Goal: Contribute content

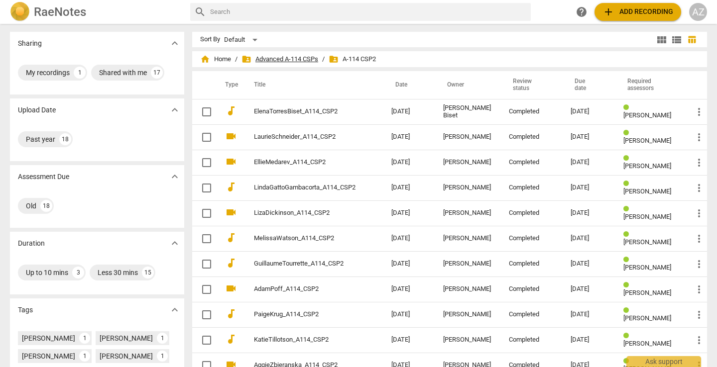
click at [283, 57] on span "folder_shared Advanced A-114 CSPs" at bounding box center [279, 59] width 77 height 10
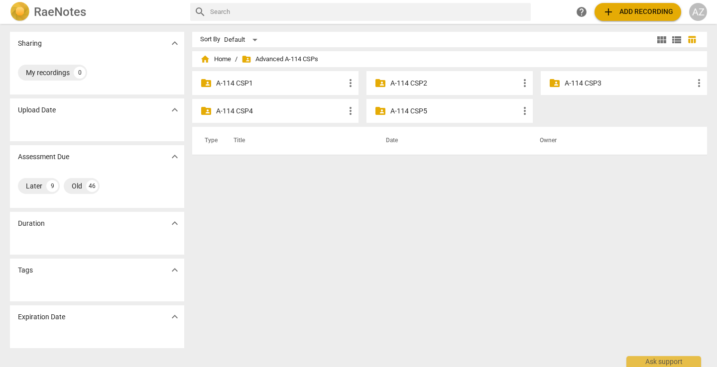
click at [277, 113] on p "A-114 CSP4" at bounding box center [280, 111] width 128 height 10
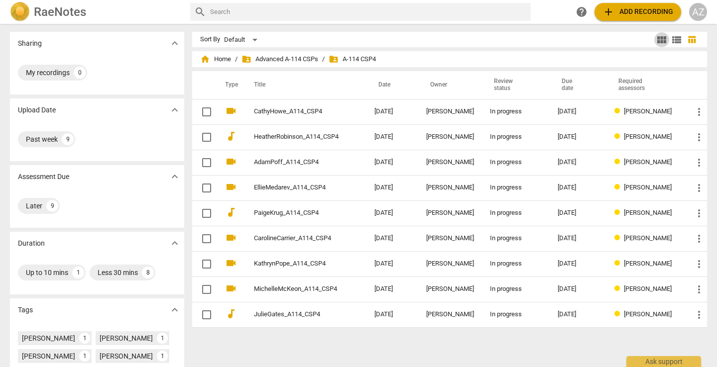
click at [662, 39] on span "view_module" at bounding box center [661, 40] width 12 height 12
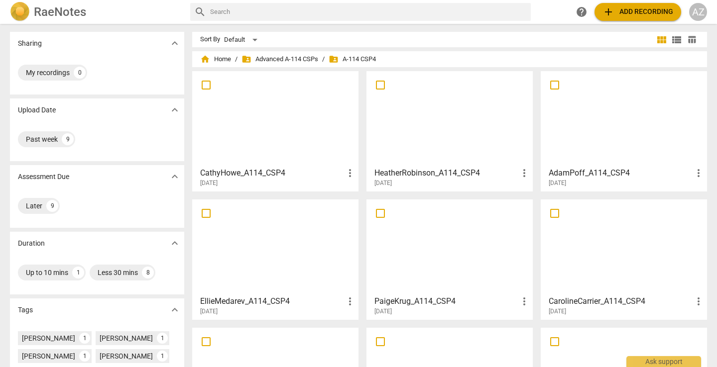
click at [618, 12] on span "add Add recording" at bounding box center [637, 12] width 71 height 12
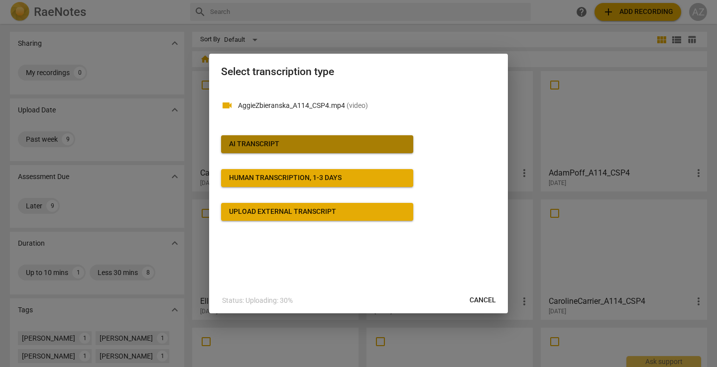
click at [242, 146] on div "AI Transcript" at bounding box center [254, 144] width 50 height 10
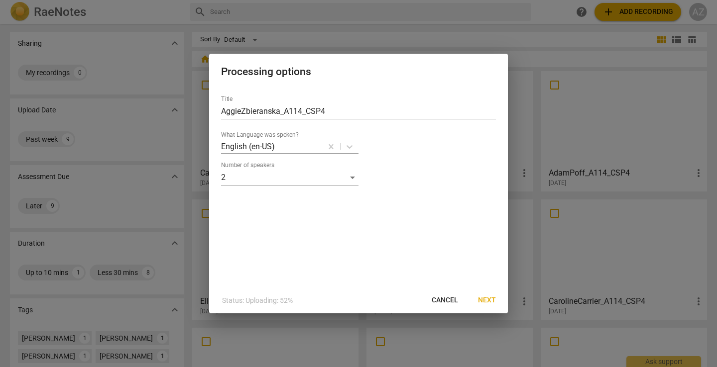
click at [495, 298] on span "Next" at bounding box center [487, 301] width 18 height 10
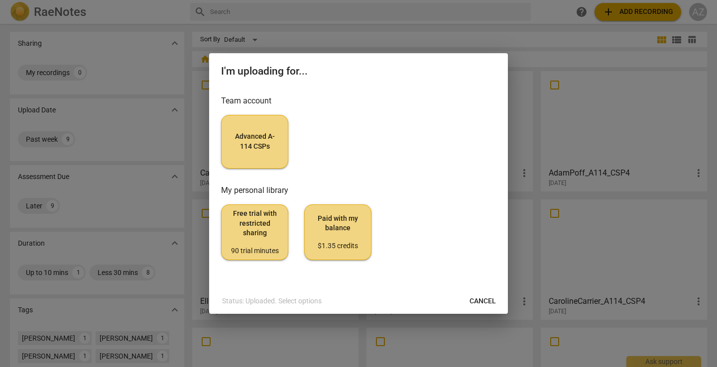
click at [265, 148] on span "Advanced A-114 CSPs" at bounding box center [254, 141] width 50 height 19
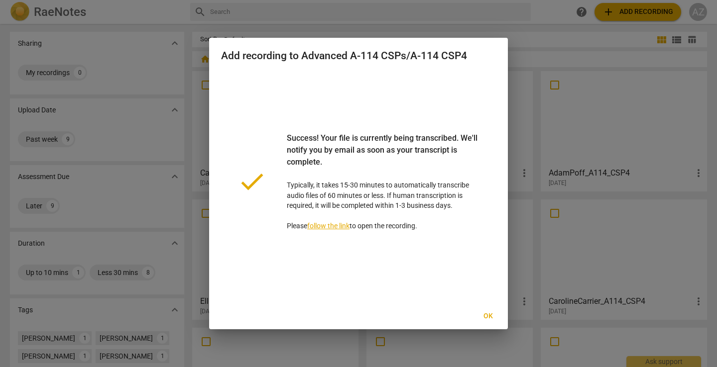
click at [487, 315] on span "Ok" at bounding box center [488, 317] width 16 height 10
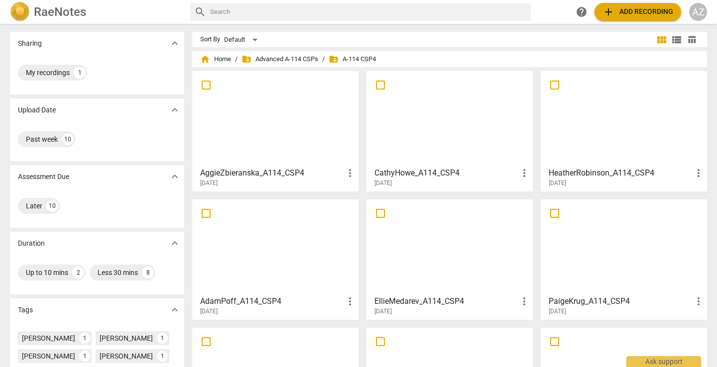
click at [331, 174] on h3 "AggieZbieranska_A114_CSP4" at bounding box center [272, 173] width 144 height 12
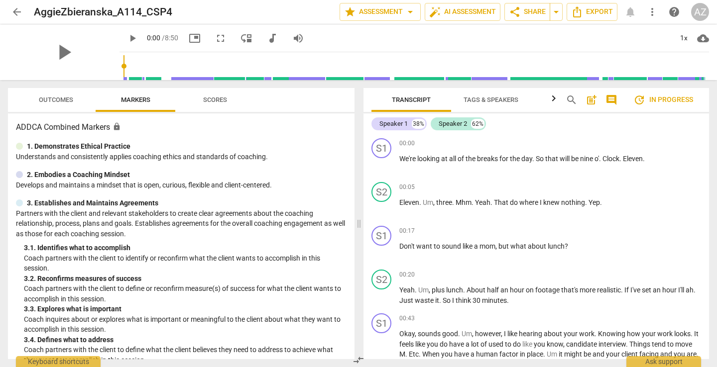
click at [591, 102] on span "post_add" at bounding box center [591, 100] width 12 height 12
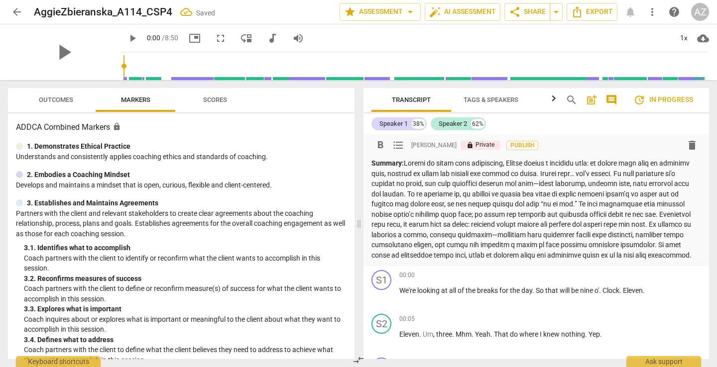
click at [618, 177] on p "Summary:" at bounding box center [535, 209] width 329 height 102
click at [411, 260] on p "Summary:" at bounding box center [535, 209] width 329 height 102
click at [414, 260] on p "Summary:" at bounding box center [535, 209] width 329 height 102
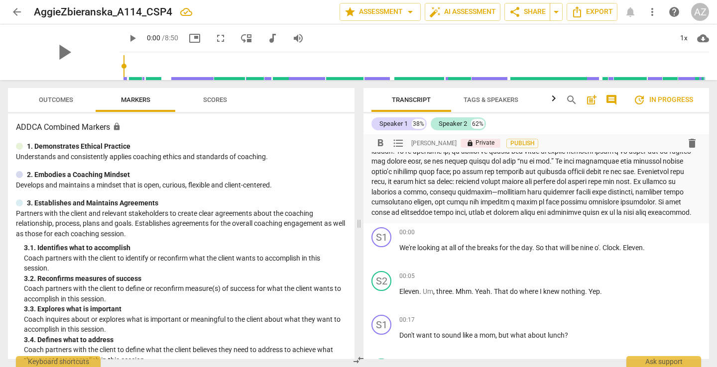
scroll to position [44, 0]
click at [429, 216] on p "Summary:" at bounding box center [535, 165] width 329 height 102
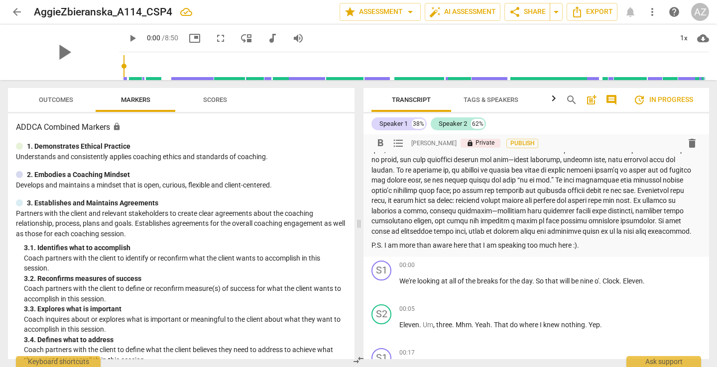
scroll to position [0, 0]
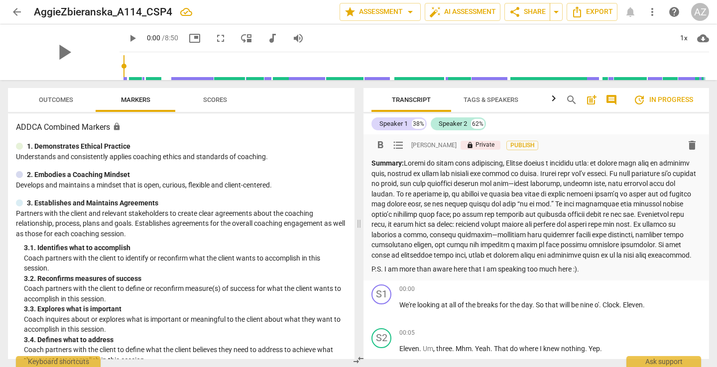
click at [540, 233] on p "Summary:" at bounding box center [535, 209] width 329 height 102
